Goal: Transaction & Acquisition: Obtain resource

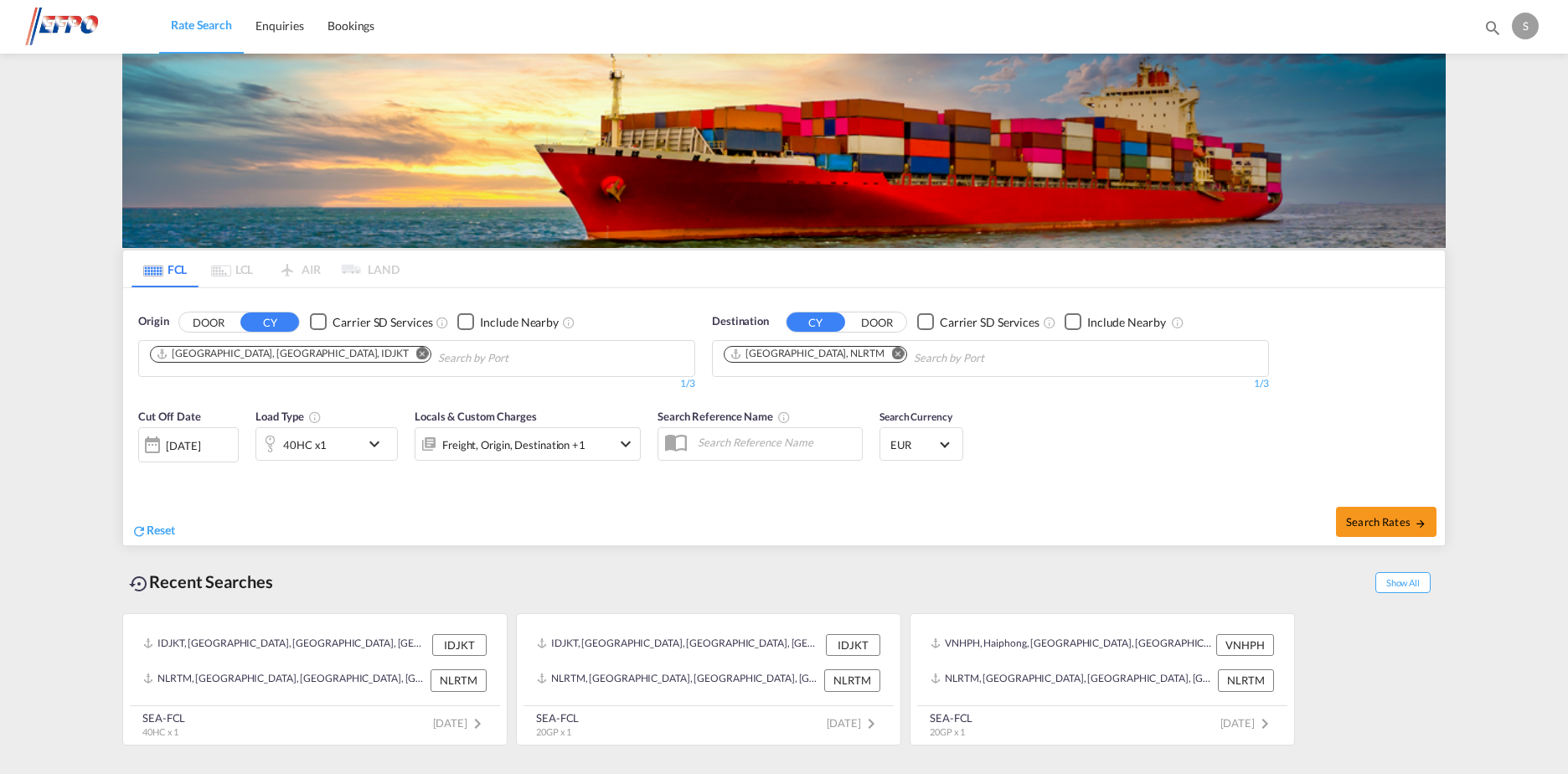
click at [191, 444] on div "[DATE]" at bounding box center [182, 445] width 34 height 15
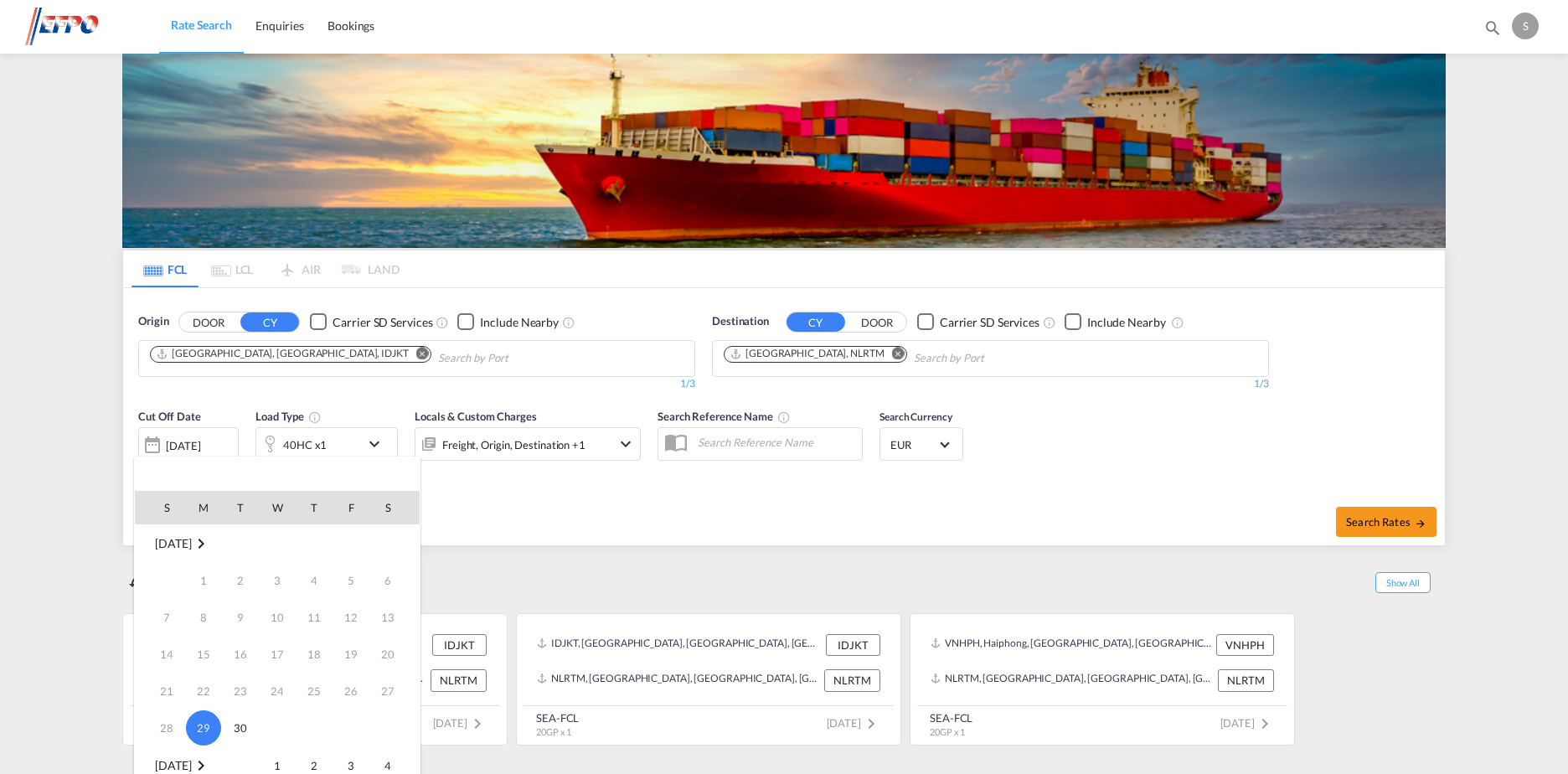
scroll to position [83, 0]
click at [276, 684] on span "1" at bounding box center [277, 682] width 33 height 33
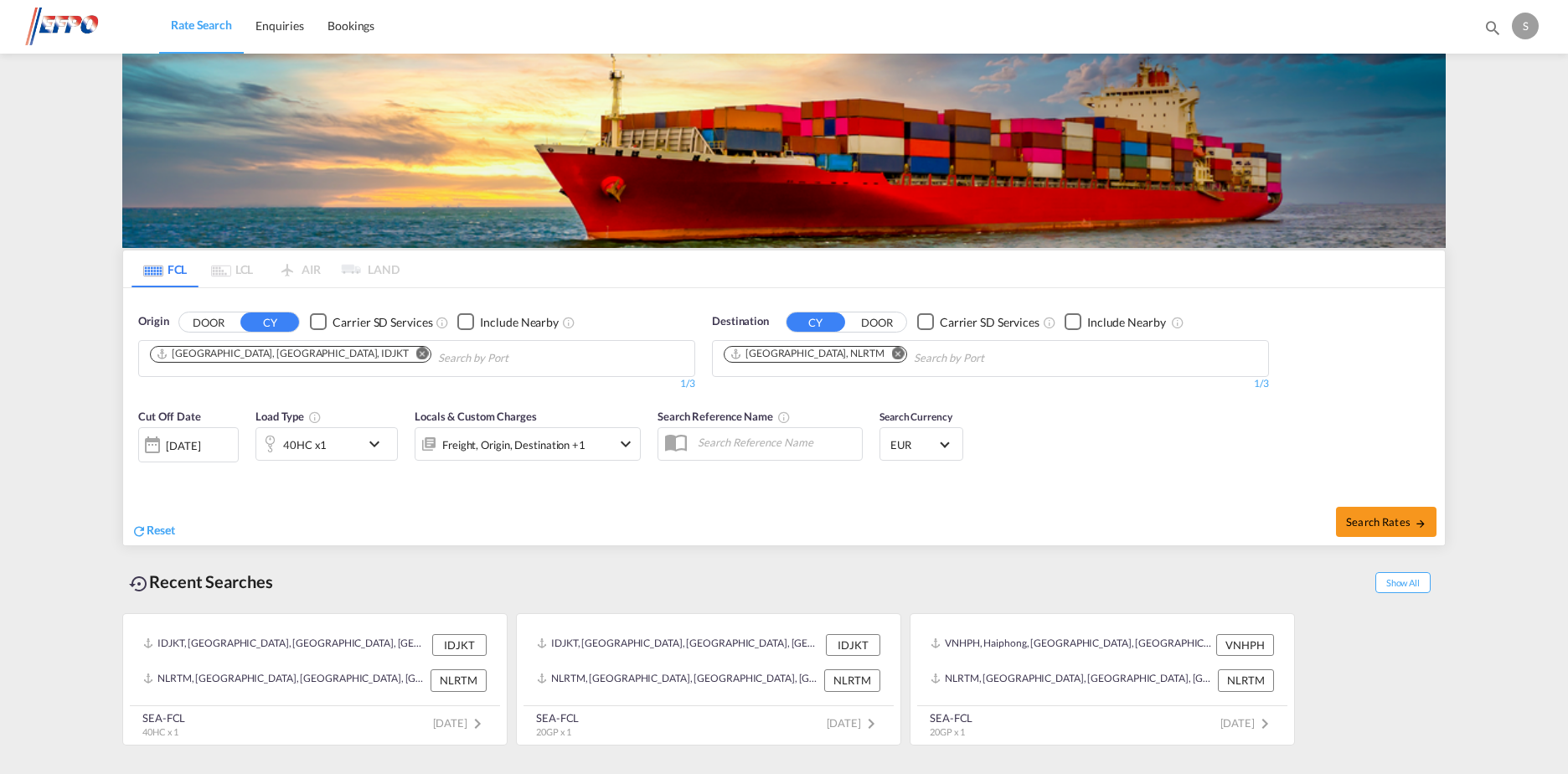
click at [416, 353] on md-icon "Remove" at bounding box center [422, 353] width 13 height 13
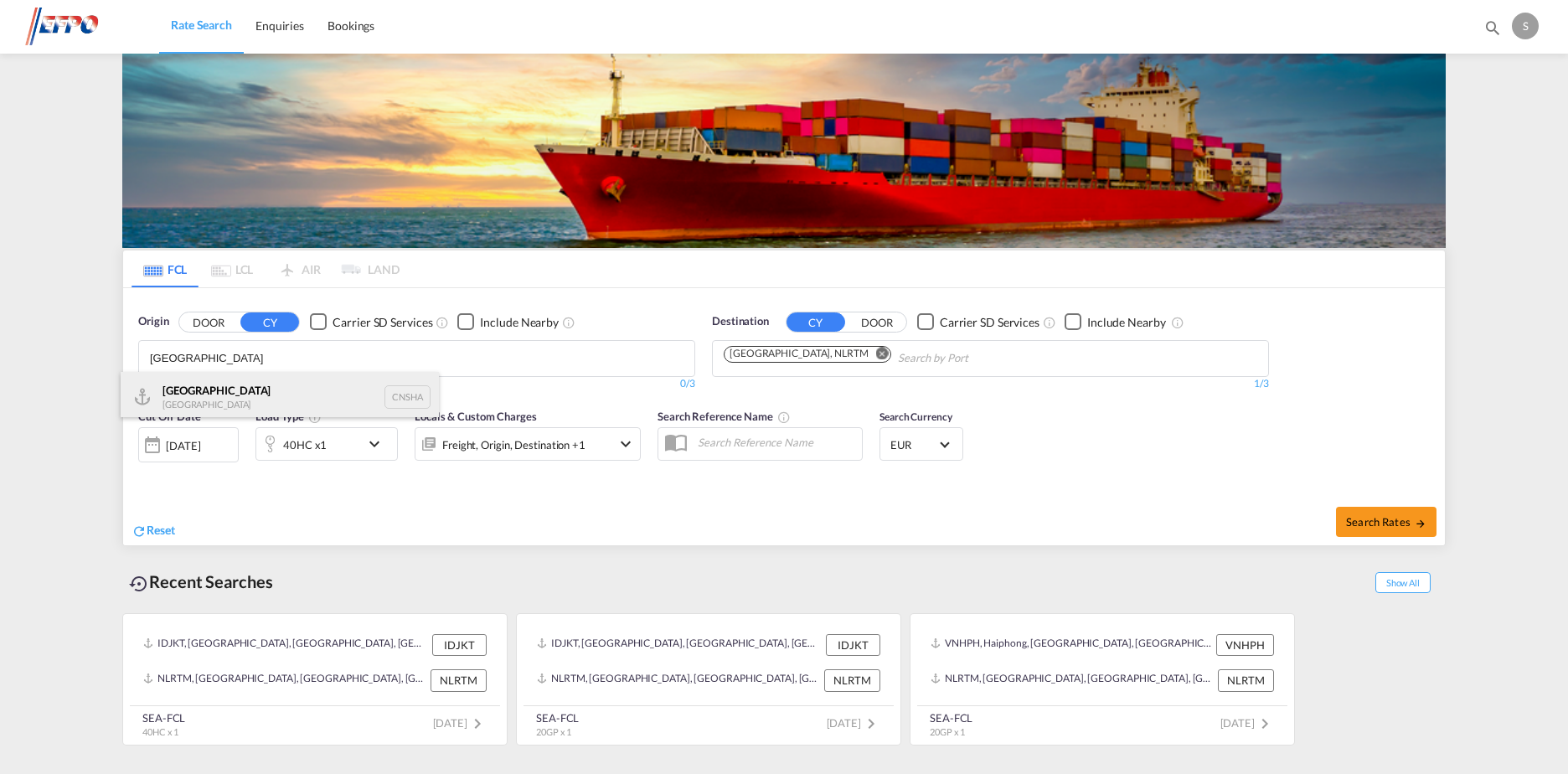
type input "[GEOGRAPHIC_DATA]"
click at [339, 396] on div "Shanghai [GEOGRAPHIC_DATA] CNSHA" at bounding box center [279, 397] width 318 height 50
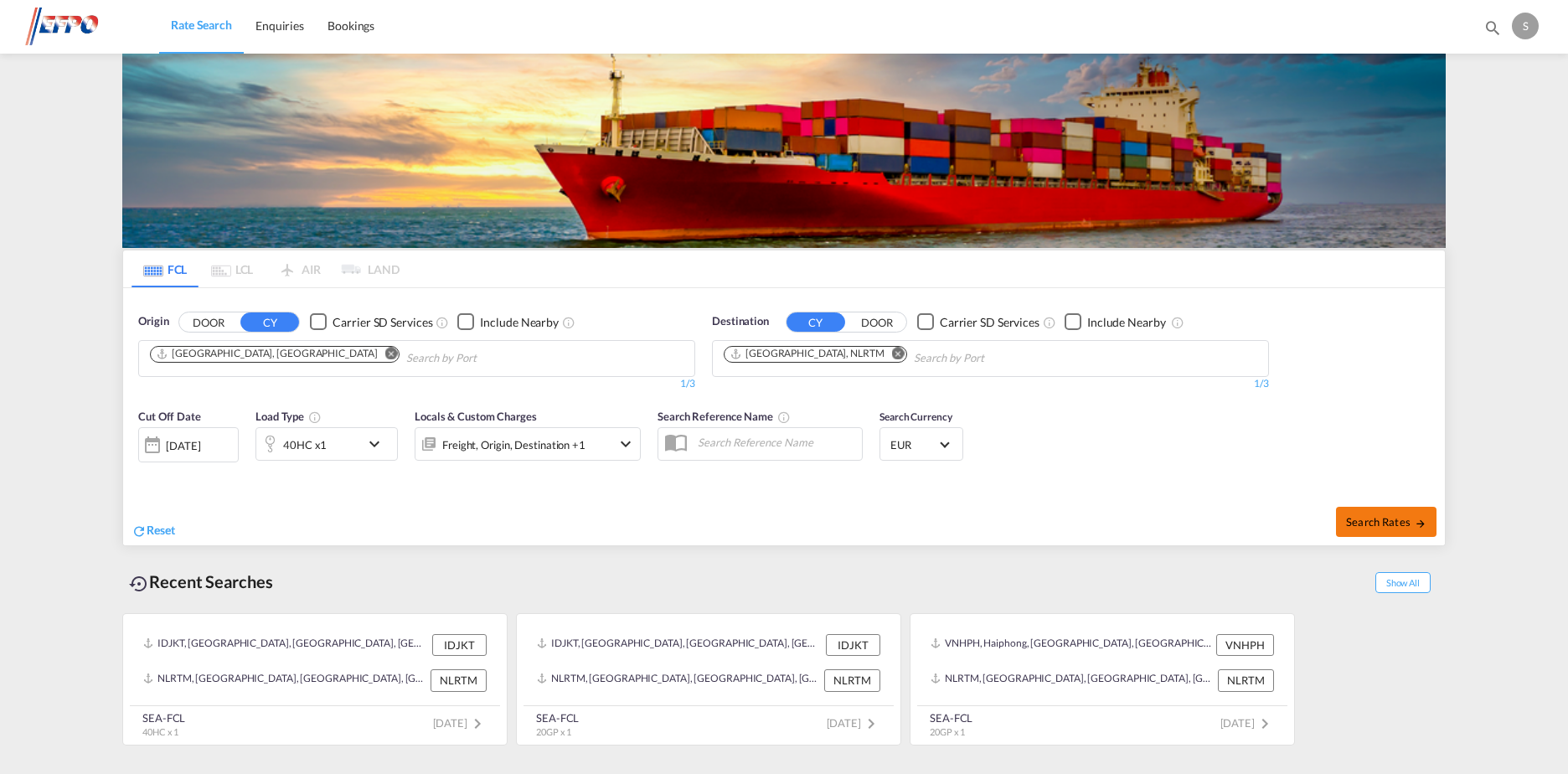
click at [1389, 522] on span "Search Rates" at bounding box center [1387, 522] width 80 height 14
type input "CNSHA to NLRTM / [DATE]"
